Goal: Complete application form: Complete application form

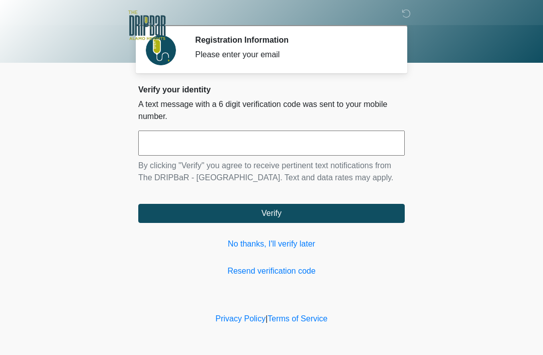
click at [282, 137] on input "text" at bounding box center [271, 143] width 266 height 25
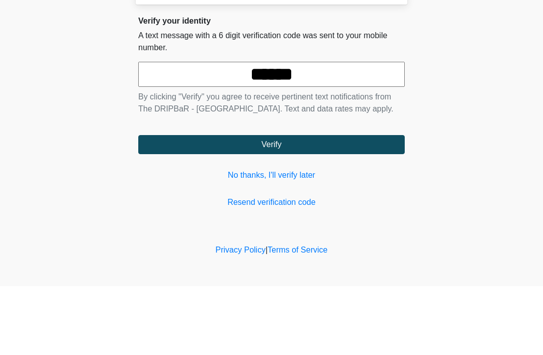
type input "******"
click at [354, 204] on button "Verify" at bounding box center [271, 213] width 266 height 19
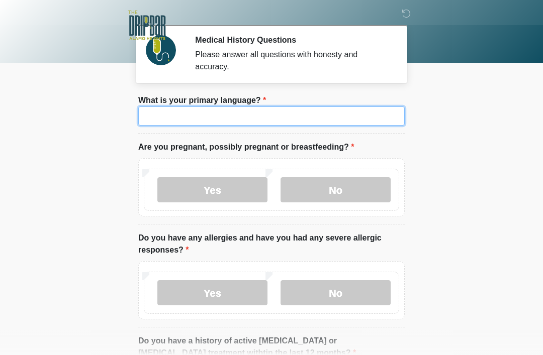
click at [243, 115] on input "What is your primary language?" at bounding box center [271, 116] width 266 height 19
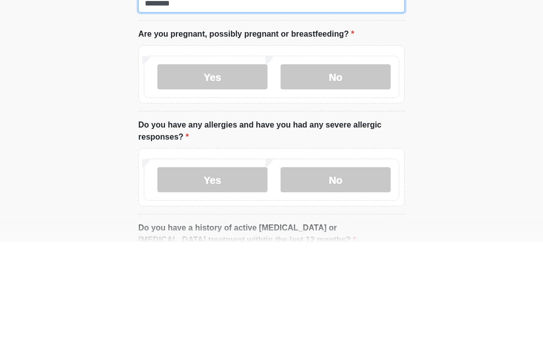
type input "*******"
click at [370, 177] on label "No" at bounding box center [336, 189] width 110 height 25
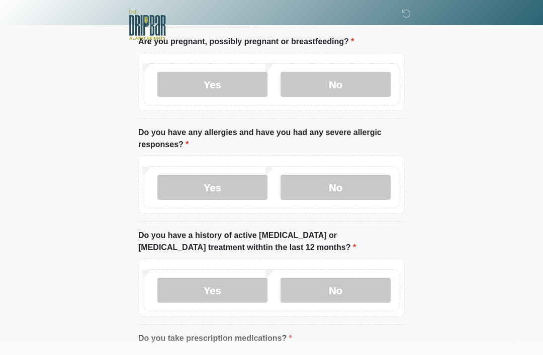
scroll to position [106, 0]
click at [367, 187] on label "No" at bounding box center [336, 187] width 110 height 25
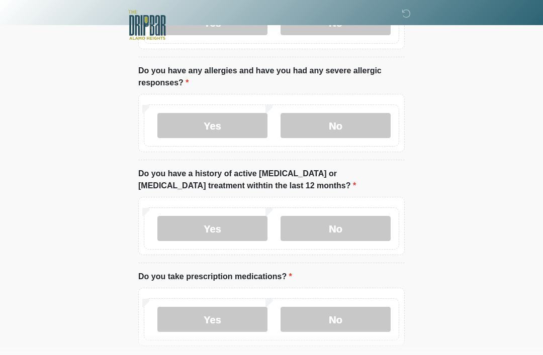
scroll to position [168, 0]
click at [368, 224] on label "No" at bounding box center [336, 228] width 110 height 25
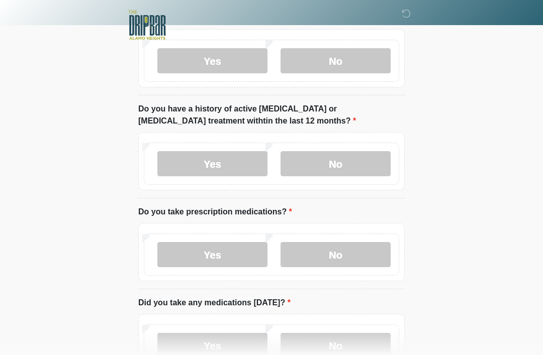
scroll to position [232, 0]
click at [370, 250] on label "No" at bounding box center [336, 254] width 110 height 25
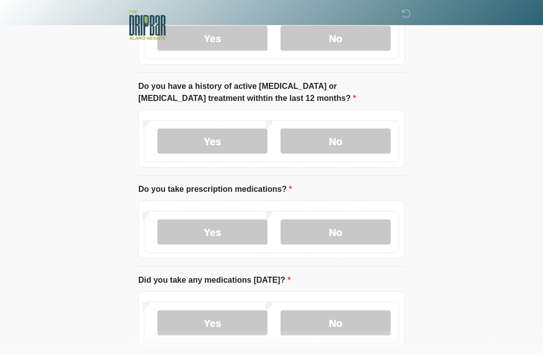
scroll to position [255, 0]
click at [230, 314] on label "Yes" at bounding box center [212, 323] width 110 height 25
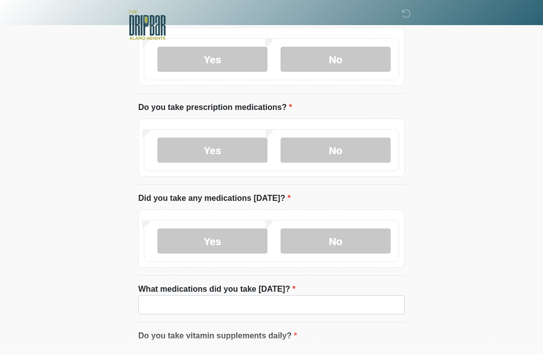
scroll to position [345, 0]
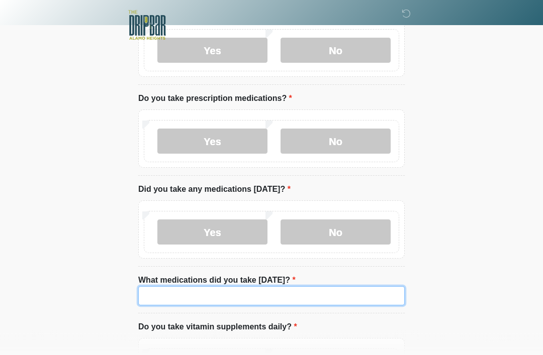
click at [266, 297] on input "What medications did you take today?" at bounding box center [271, 296] width 266 height 19
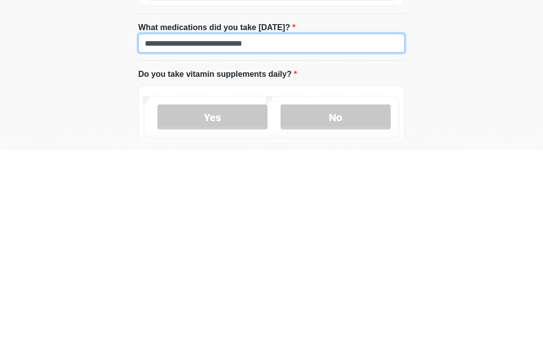
scroll to position [394, 0]
type input "**********"
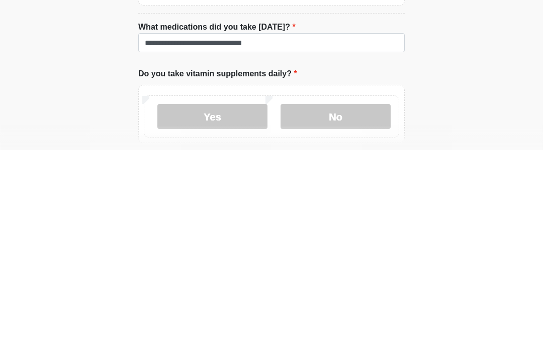
click at [378, 309] on label "No" at bounding box center [336, 321] width 110 height 25
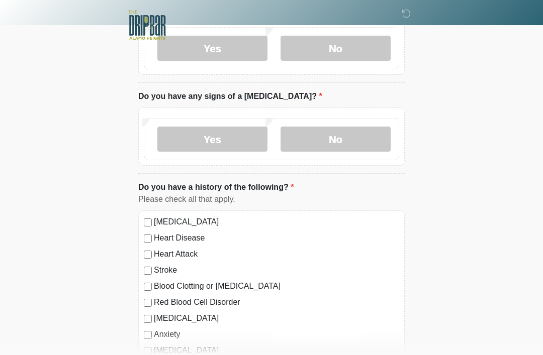
scroll to position [668, 0]
click at [372, 133] on label "No" at bounding box center [336, 139] width 110 height 25
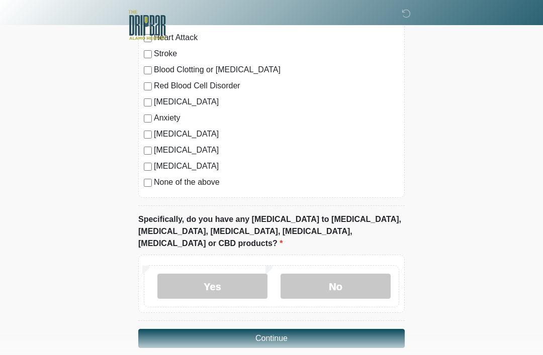
scroll to position [885, 0]
click at [369, 274] on label "No" at bounding box center [336, 286] width 110 height 25
click at [383, 329] on button "Continue" at bounding box center [271, 338] width 266 height 19
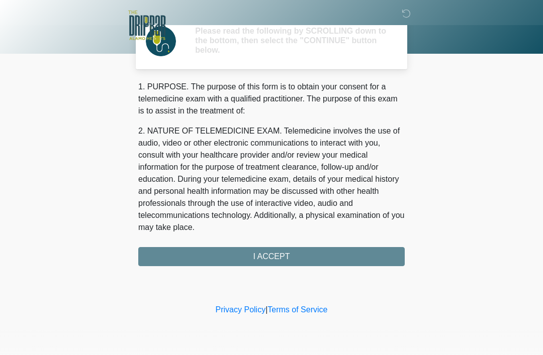
scroll to position [0, 0]
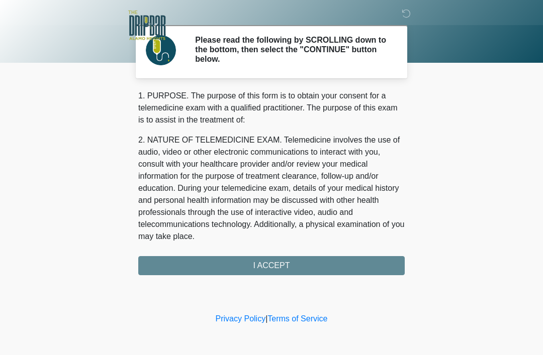
click at [391, 262] on div "1. PURPOSE. The purpose of this form is to obtain your consent for a telemedici…" at bounding box center [271, 183] width 266 height 186
click at [360, 259] on div "1. PURPOSE. The purpose of this form is to obtain your consent for a telemedici…" at bounding box center [271, 183] width 266 height 186
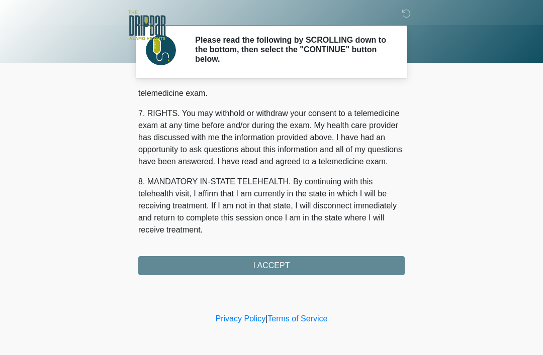
scroll to position [441, 0]
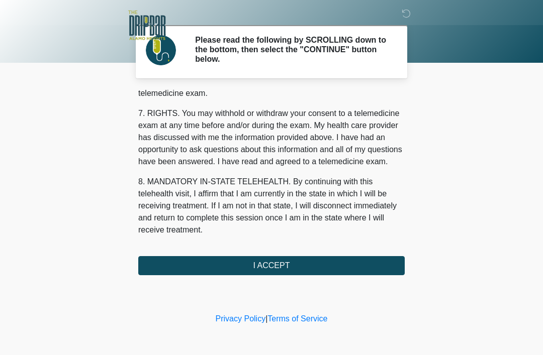
click at [298, 262] on button "I ACCEPT" at bounding box center [271, 265] width 266 height 19
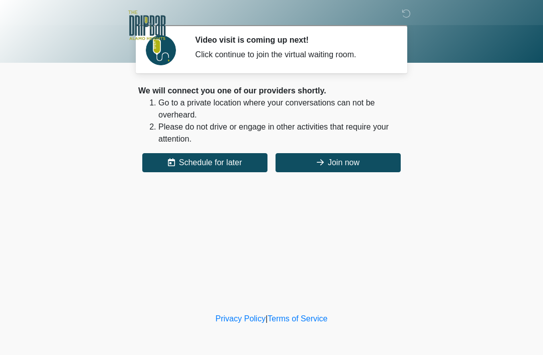
click at [381, 160] on button "Join now" at bounding box center [338, 162] width 125 height 19
click at [367, 161] on button "Join now" at bounding box center [338, 162] width 125 height 19
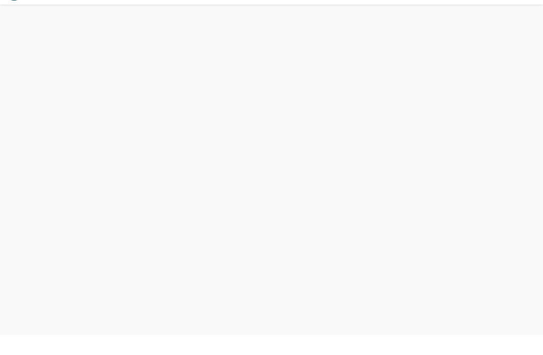
scroll to position [3, 0]
